Goal: Information Seeking & Learning: Stay updated

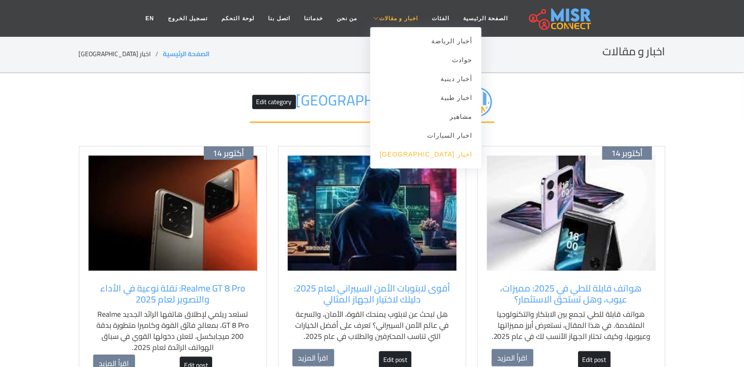
click at [432, 155] on link "اخبار [GEOGRAPHIC_DATA]" at bounding box center [425, 154] width 111 height 19
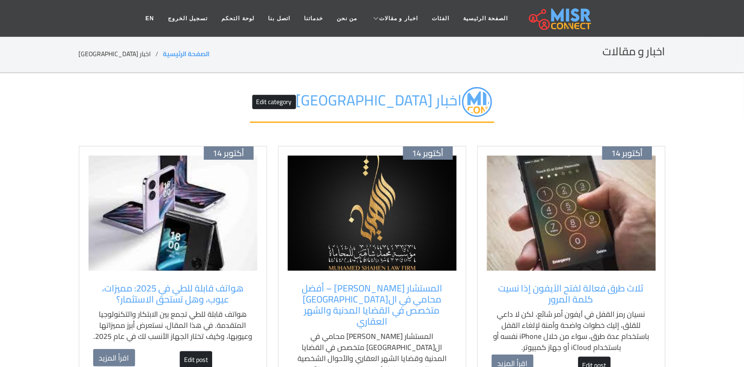
click at [617, 234] on img at bounding box center [571, 213] width 169 height 115
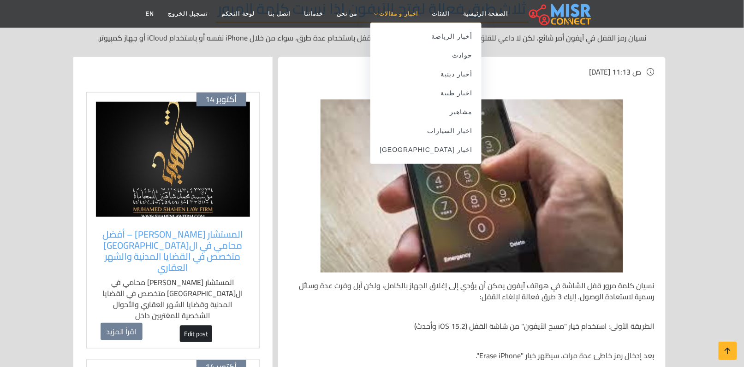
click at [402, 19] on link "اخبار و مقالات" at bounding box center [394, 14] width 61 height 18
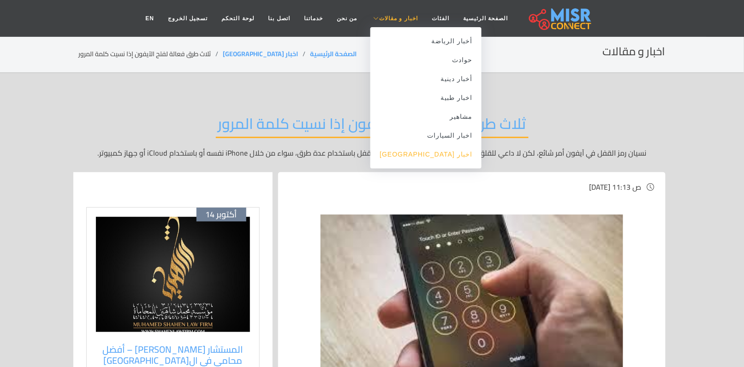
click at [442, 155] on link "اخبار [GEOGRAPHIC_DATA]" at bounding box center [425, 154] width 111 height 19
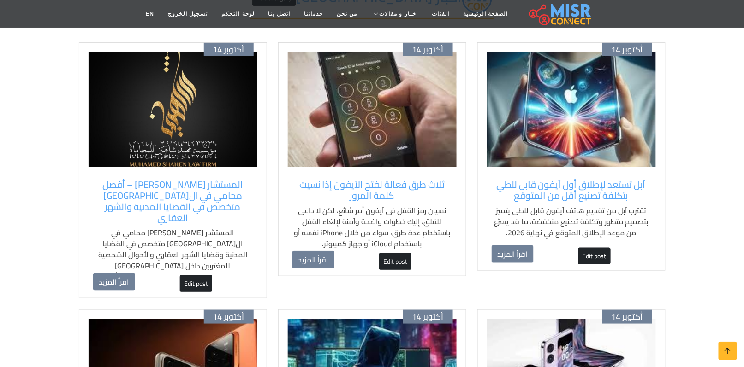
scroll to position [115, 0]
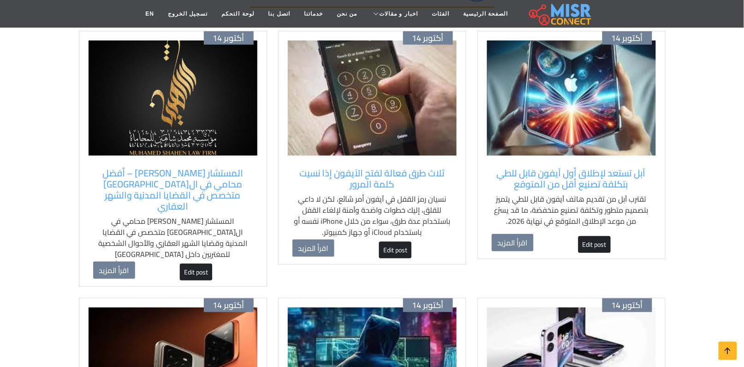
click at [596, 119] on img at bounding box center [571, 98] width 169 height 115
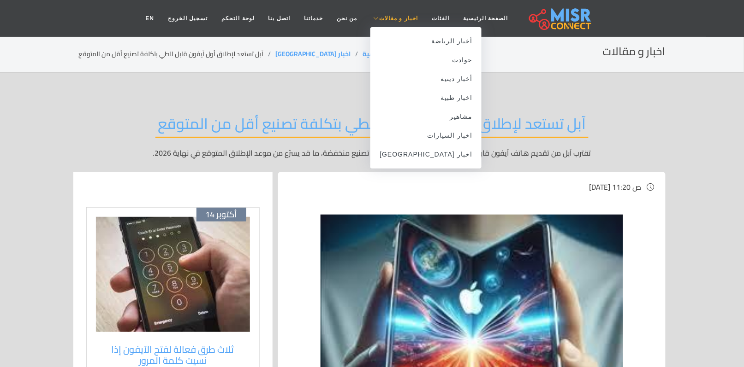
click at [388, 19] on span "اخبار و مقالات" at bounding box center [398, 18] width 39 height 8
click at [423, 151] on link "اخبار [GEOGRAPHIC_DATA]" at bounding box center [425, 154] width 111 height 19
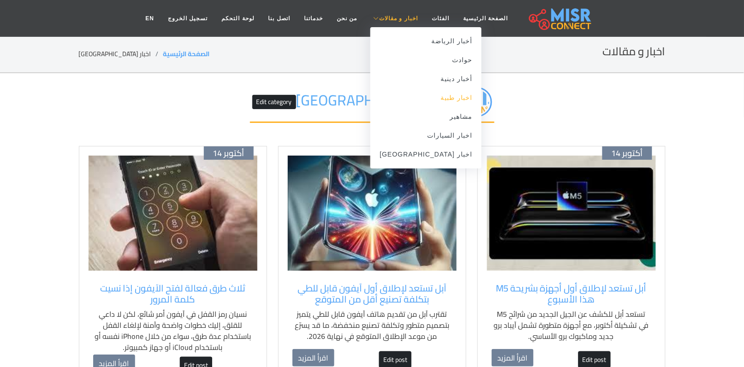
click at [434, 100] on link "اخبار طبية" at bounding box center [425, 98] width 111 height 19
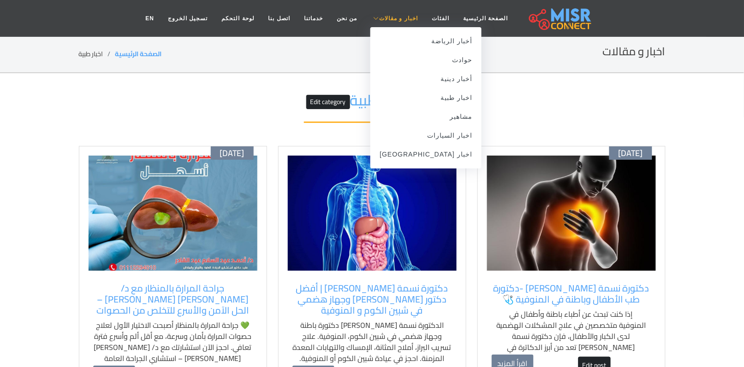
click at [395, 20] on span "اخبار و مقالات" at bounding box center [398, 18] width 39 height 8
click at [439, 121] on link "مشاهير" at bounding box center [425, 116] width 111 height 19
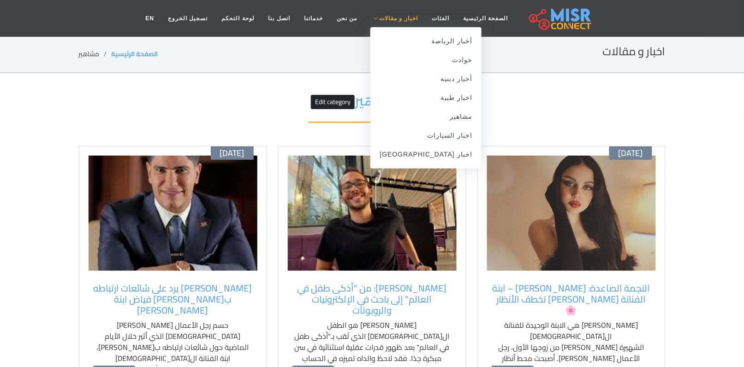
click at [379, 19] on span "اخبار و مقالات" at bounding box center [398, 18] width 39 height 8
click at [439, 150] on link "اخبار [GEOGRAPHIC_DATA]" at bounding box center [425, 154] width 111 height 19
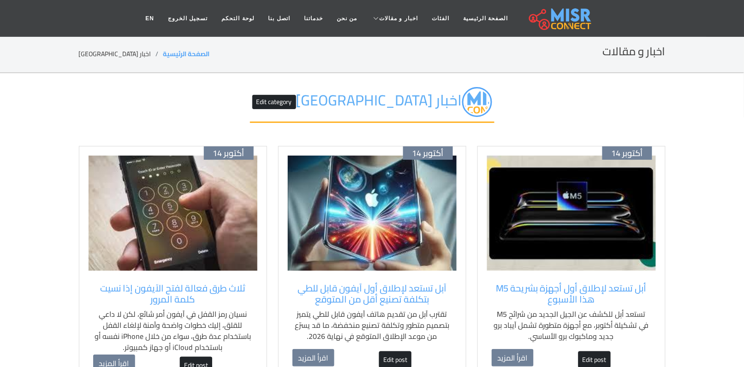
click at [548, 234] on img at bounding box center [571, 213] width 169 height 115
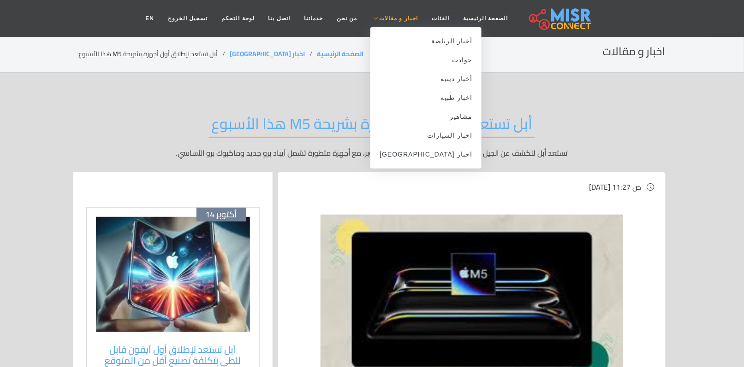
click at [374, 22] on link "اخبار و مقالات" at bounding box center [394, 19] width 61 height 18
click at [441, 155] on link "اخبار [GEOGRAPHIC_DATA]" at bounding box center [425, 154] width 111 height 19
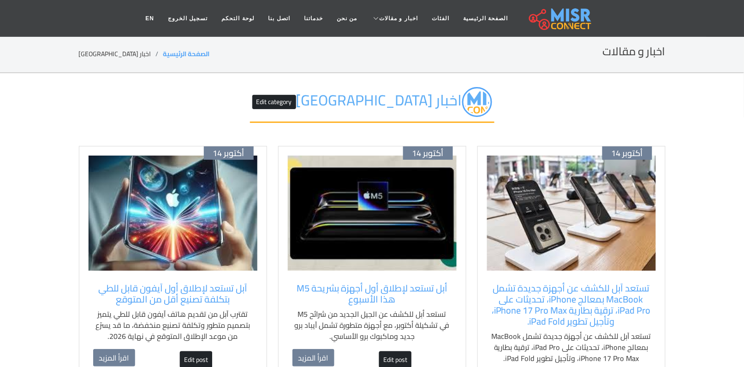
click at [587, 233] on img at bounding box center [571, 213] width 169 height 115
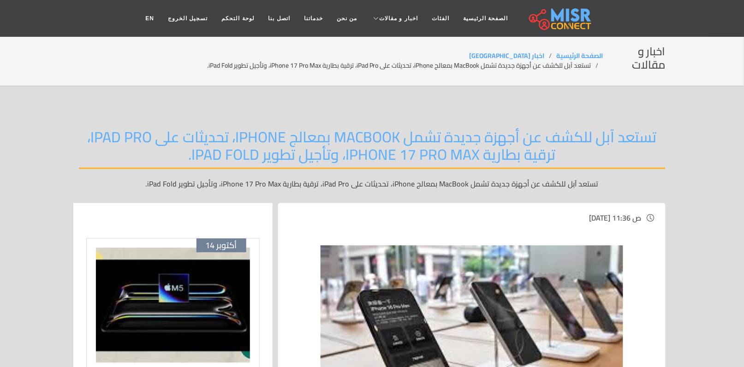
scroll to position [44, 0]
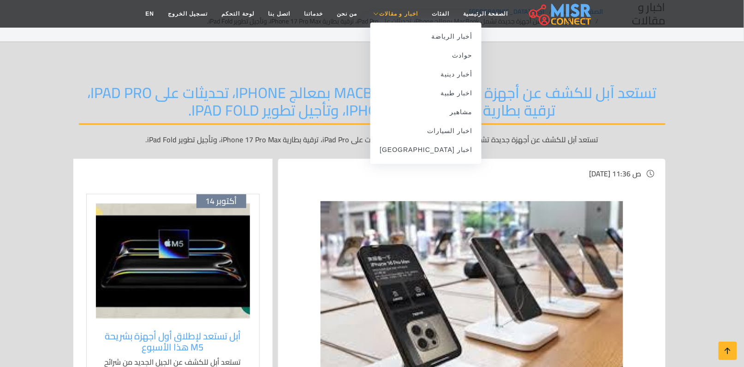
click at [396, 18] on link "اخبار و مقالات" at bounding box center [394, 14] width 61 height 18
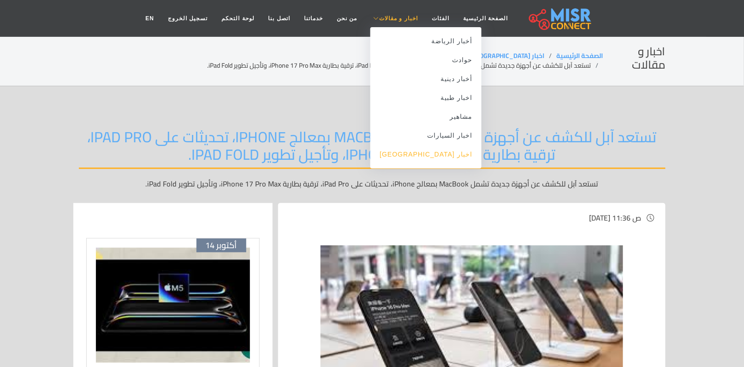
click at [433, 157] on link "اخبار [GEOGRAPHIC_DATA]" at bounding box center [425, 154] width 111 height 19
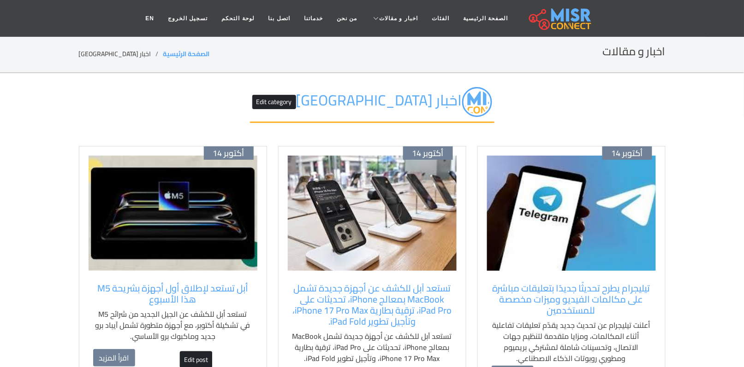
click at [551, 258] on img at bounding box center [571, 213] width 169 height 115
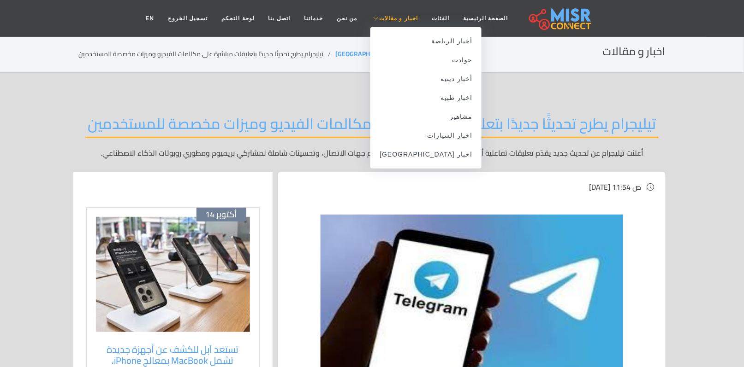
click at [379, 15] on span "اخبار و مقالات" at bounding box center [398, 18] width 39 height 8
click at [429, 156] on link "اخبار [GEOGRAPHIC_DATA]" at bounding box center [425, 154] width 111 height 19
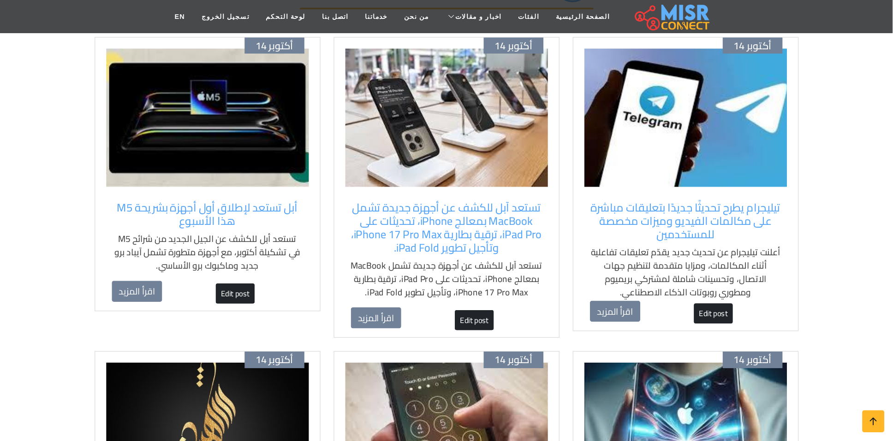
scroll to position [115, 0]
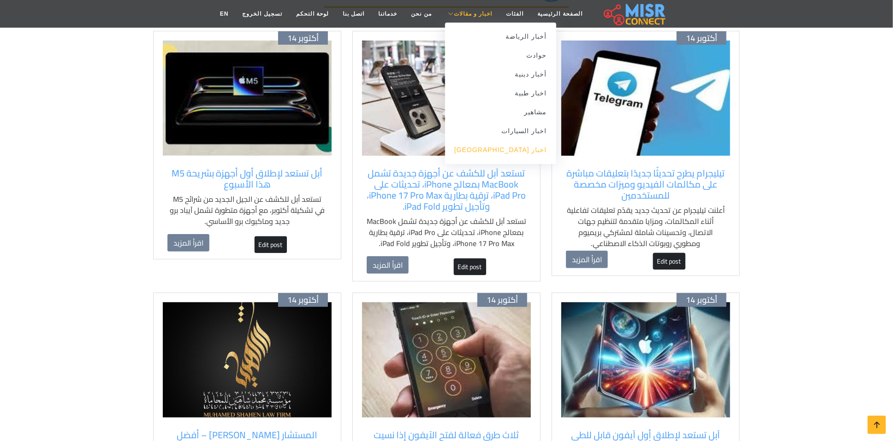
click at [501, 154] on link "اخبار [GEOGRAPHIC_DATA]" at bounding box center [500, 150] width 111 height 19
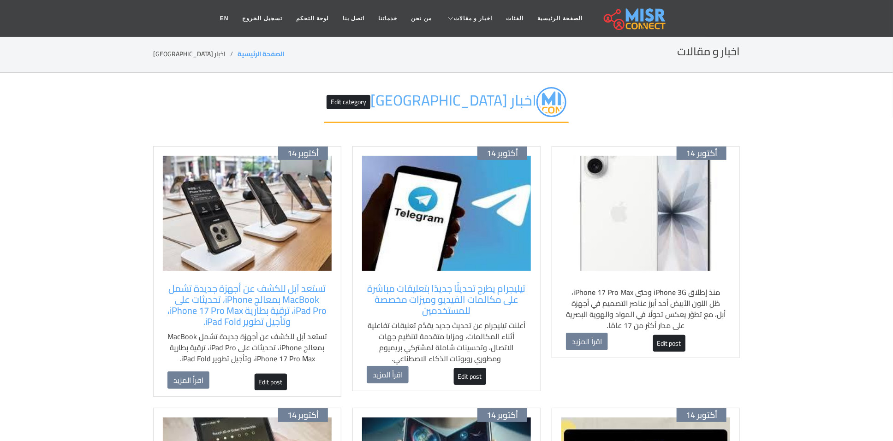
click at [458, 41] on ul "أخبار الرياضة حوادث أخبار دينية اخبار طبية مشاهير اخبار السيارات اخبار [GEOGRAP…" at bounding box center [500, 112] width 111 height 142
click at [514, 159] on link "اخبار [GEOGRAPHIC_DATA]" at bounding box center [500, 168] width 111 height 19
